Goal: Navigation & Orientation: Find specific page/section

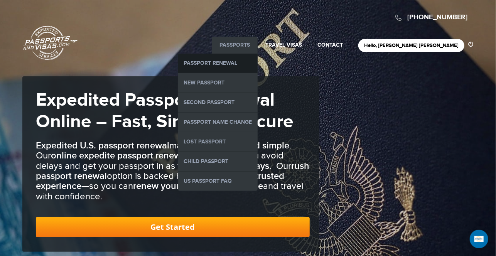
click at [258, 59] on link "Passport Renewal" at bounding box center [218, 63] width 80 height 19
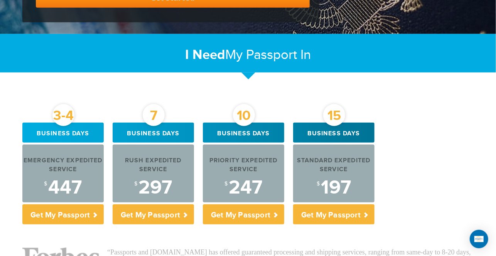
scroll to position [229, 0]
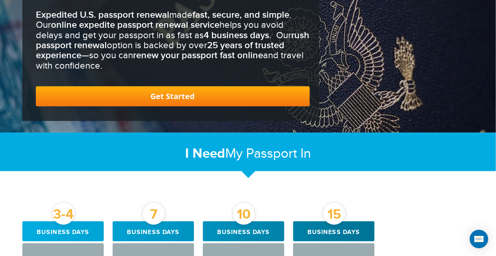
scroll to position [0, 0]
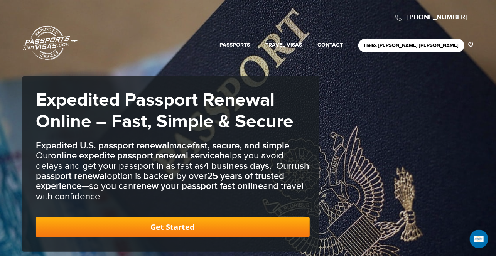
click at [47, 40] on link "Passports & [DOMAIN_NAME]" at bounding box center [50, 42] width 55 height 35
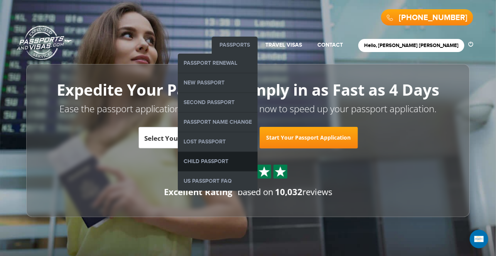
click at [251, 157] on link "Child Passport" at bounding box center [218, 161] width 80 height 19
